Goal: Navigation & Orientation: Find specific page/section

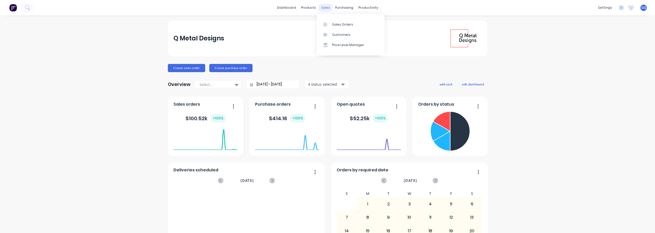
click at [326, 9] on div "sales" at bounding box center [326, 8] width 14 height 8
click at [308, 9] on div "products" at bounding box center [309, 8] width 20 height 8
click at [313, 35] on link "Materials" at bounding box center [332, 35] width 68 height 10
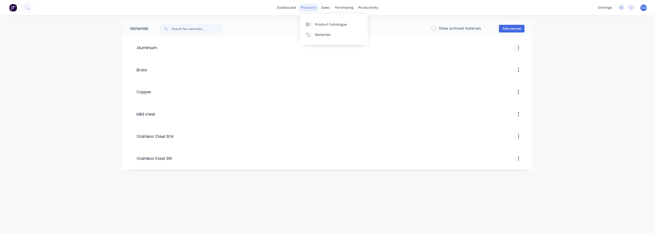
click at [306, 9] on div "products" at bounding box center [309, 8] width 20 height 8
click at [315, 25] on div "Product Catalogue" at bounding box center [331, 24] width 32 height 5
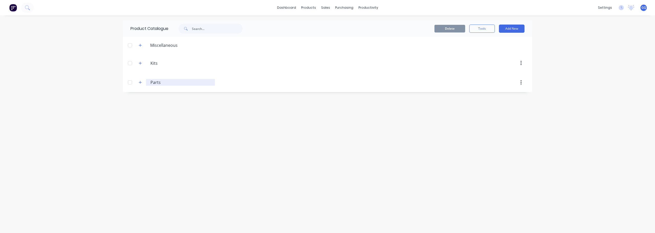
click at [154, 82] on input "Parts" at bounding box center [180, 82] width 61 height 6
click at [142, 83] on button "button" at bounding box center [140, 82] width 6 height 6
click at [141, 48] on button "button" at bounding box center [140, 45] width 6 height 6
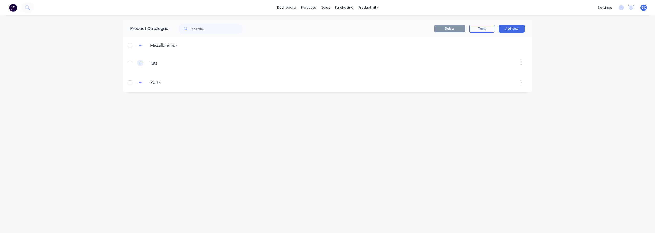
click at [140, 64] on icon "button" at bounding box center [140, 63] width 3 height 3
click at [139, 40] on header "Miscellaneous" at bounding box center [327, 45] width 409 height 17
click at [139, 45] on icon "button" at bounding box center [140, 45] width 3 height 3
